Goal: Communication & Community: Answer question/provide support

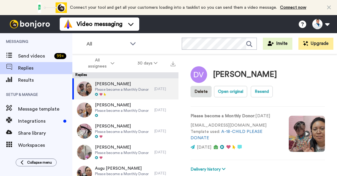
scroll to position [185, 0]
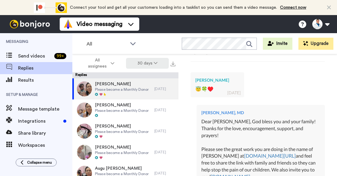
type textarea "x"
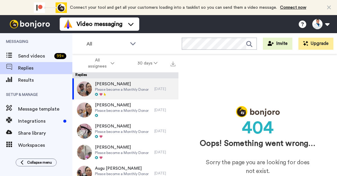
scroll to position [0, 0]
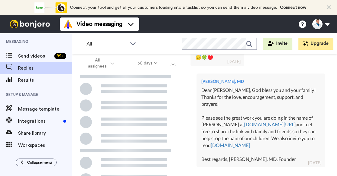
scroll to position [221, 0]
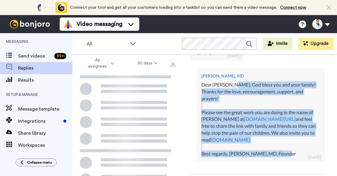
drag, startPoint x: 297, startPoint y: 149, endPoint x: 231, endPoint y: 84, distance: 92.8
click at [231, 84] on div "Dear [PERSON_NAME], God bless you and your family! Thanks for the love, encoura…" at bounding box center [261, 119] width 119 height 76
copy div "[DEMOGRAPHIC_DATA] bless you and your family! Thanks for the love, encouragemen…"
click at [231, 84] on div "Dear [PERSON_NAME], God bless you and your family! Thanks for the love, encoura…" at bounding box center [261, 119] width 119 height 76
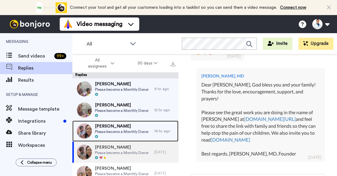
click at [126, 126] on span "[PERSON_NAME]" at bounding box center [122, 126] width 54 height 6
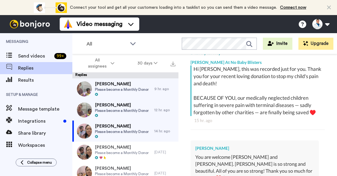
scroll to position [212, 0]
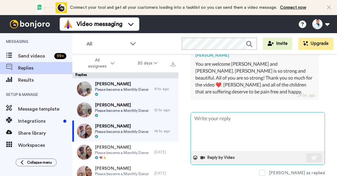
type textarea "x"
type textarea "D"
type textarea "x"
type textarea "De"
type textarea "x"
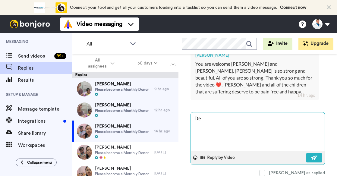
type textarea "Dea"
type textarea "x"
type textarea "Dear"
type textarea "x"
type textarea "Dear"
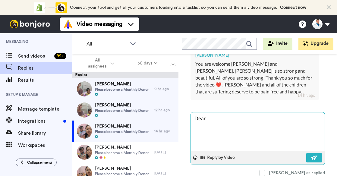
type textarea "x"
type textarea "Dear J"
type textarea "x"
type textarea "Dear [PERSON_NAME]"
type textarea "x"
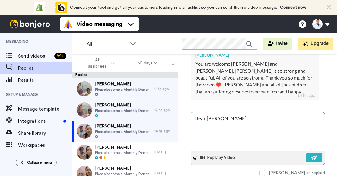
type textarea "Dear [DATE]"
type textarea "x"
type textarea "Dear Juli"
type textarea "x"
type textarea "Dear [PERSON_NAME]"
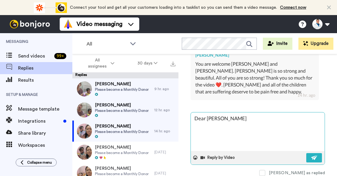
type textarea "x"
type textarea "Dear [PERSON_NAME],"
type textarea "x"
type textarea "Dear [PERSON_NAME],"
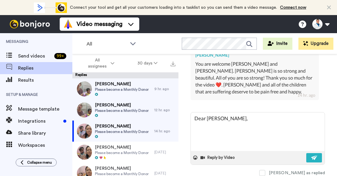
type textarea "x"
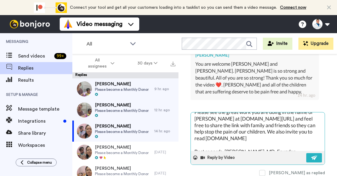
scroll to position [0, 0]
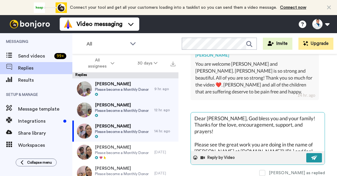
type textarea "Dear [PERSON_NAME], God bless you and your family! Thanks for the love, encoura…"
click at [311, 155] on img at bounding box center [314, 157] width 7 height 5
type textarea "x"
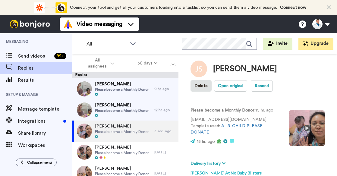
scroll to position [3, 0]
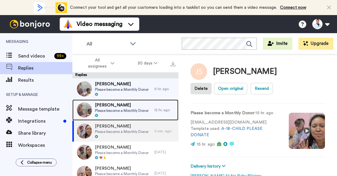
click at [129, 110] on span "Please become a Monthly Donor" at bounding box center [122, 110] width 54 height 5
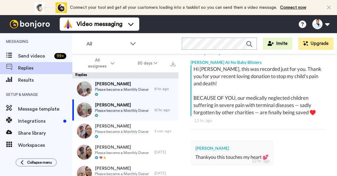
scroll to position [185, 0]
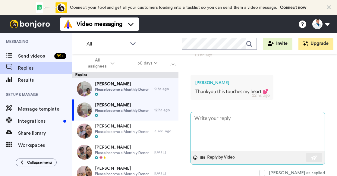
type textarea "x"
type textarea "D"
type textarea "x"
type textarea "De"
type textarea "x"
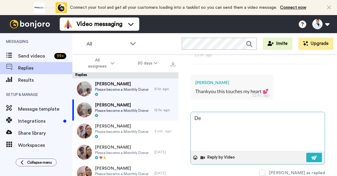
type textarea "Dea"
type textarea "x"
type textarea "Dear"
type textarea "x"
type textarea "Dear"
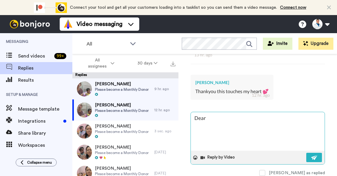
type textarea "x"
type textarea "Dear A"
type textarea "x"
type textarea "Dear Ar"
type textarea "x"
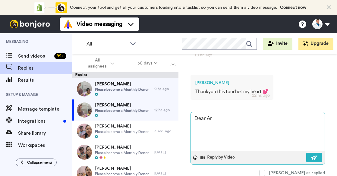
type textarea "Dear [PERSON_NAME]"
type textarea "x"
type textarea "Dear [PERSON_NAME]"
type textarea "x"
type textarea "Dear [PERSON_NAME]"
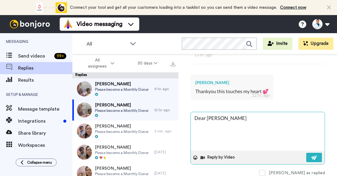
type textarea "x"
type textarea "Dear [PERSON_NAME]"
type textarea "x"
type textarea "Dear [PERSON_NAME]"
type textarea "x"
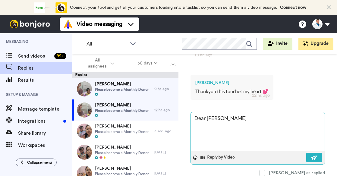
type textarea "Dear [PERSON_NAME]"
type textarea "x"
type textarea "Dear [PERSON_NAME],"
type textarea "x"
type textarea "Dear [PERSON_NAME],"
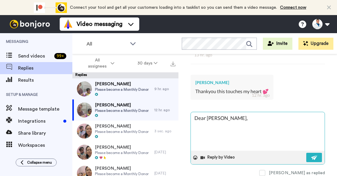
type textarea "x"
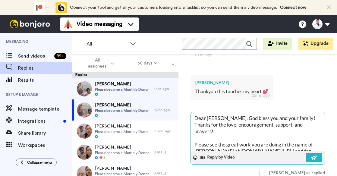
scroll to position [36, 0]
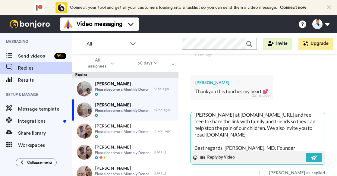
click at [255, 125] on textarea "Dear [PERSON_NAME], God bless you and your family! Thanks for the love, encoura…" at bounding box center [258, 131] width 134 height 39
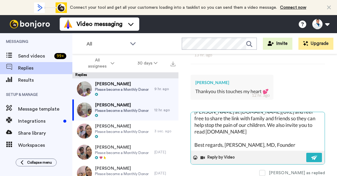
scroll to position [0, 0]
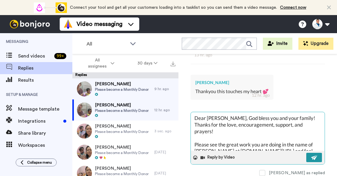
type textarea "Dear [PERSON_NAME], God bless you and your family! Thanks for the love, encoura…"
click at [307, 153] on button at bounding box center [315, 157] width 16 height 9
type textarea "x"
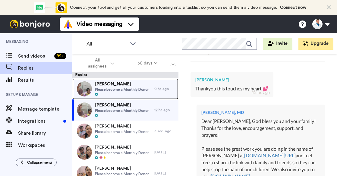
click at [137, 87] on span "Please become a Monthly Donor" at bounding box center [122, 89] width 54 height 5
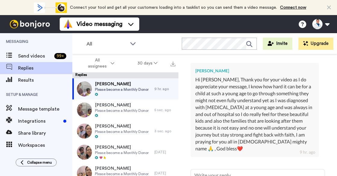
scroll to position [196, 0]
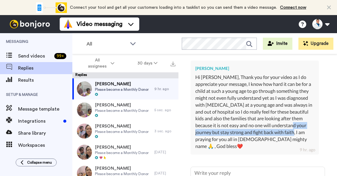
drag, startPoint x: 331, startPoint y: 128, endPoint x: 331, endPoint y: 136, distance: 7.8
click at [331, 136] on div "[PERSON_NAME] Delete Open original Resend Please become a Monthly Donor : [DATE…" at bounding box center [258, 125] width 159 height 143
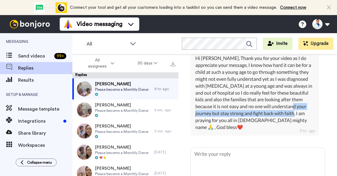
scroll to position [240, 0]
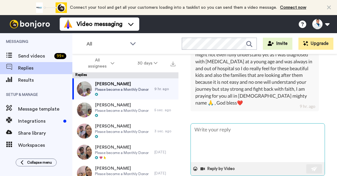
click at [199, 136] on textarea at bounding box center [258, 143] width 134 height 39
type textarea "x"
type textarea "D"
type textarea "x"
type textarea "De"
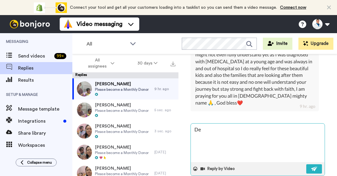
type textarea "x"
type textarea "Dea"
type textarea "x"
type textarea "Dear"
type textarea "x"
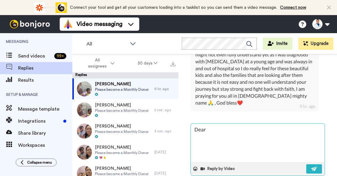
type textarea "Dear"
type textarea "x"
type textarea "Dear C"
type textarea "x"
type textarea "Dear [PERSON_NAME]"
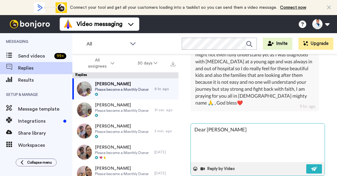
type textarea "x"
type textarea "Dear [PERSON_NAME]"
type textarea "x"
type textarea "Dear [PERSON_NAME]"
type textarea "x"
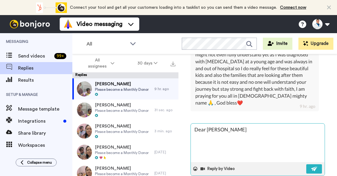
type textarea "Dear [PERSON_NAME]"
type textarea "x"
type textarea "Dear [PERSON_NAME]"
type textarea "x"
type textarea "Dear [PERSON_NAME]"
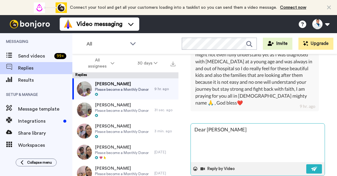
type textarea "x"
type textarea "Dear [PERSON_NAME],"
type textarea "x"
type textarea "Dear [PERSON_NAME],"
paste textarea "[DEMOGRAPHIC_DATA] bless you and your family! Thanks for the love, encouragemen…"
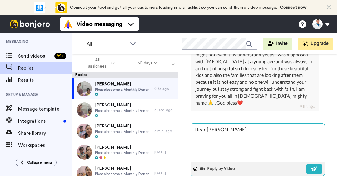
type textarea "x"
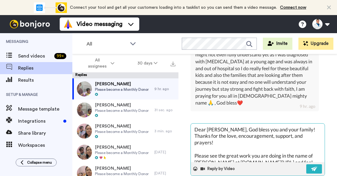
scroll to position [30, 0]
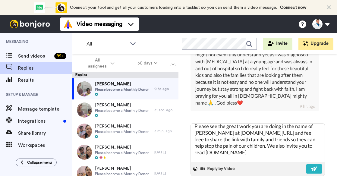
type textarea "Dear [PERSON_NAME], God bless you and your family! Thanks for the love, encoura…"
click at [329, 161] on div "[PERSON_NAME] Delete Open original Resend Please become a Monthly Donor : [DATE…" at bounding box center [258, 125] width 159 height 143
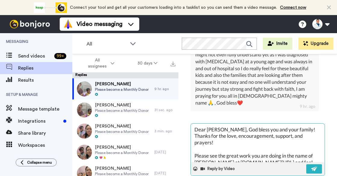
scroll to position [33, 0]
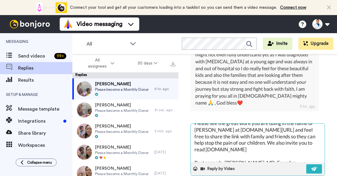
click at [311, 169] on div "Reply by Video" at bounding box center [258, 169] width 134 height 14
click at [311, 170] on button at bounding box center [315, 168] width 16 height 9
type textarea "x"
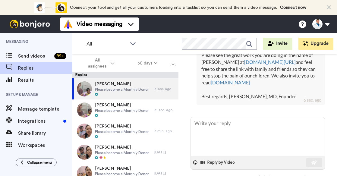
scroll to position [246, 0]
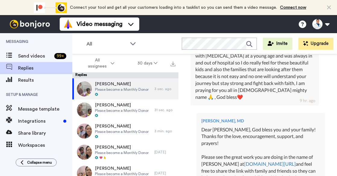
type textarea "x"
